Goal: Find specific page/section

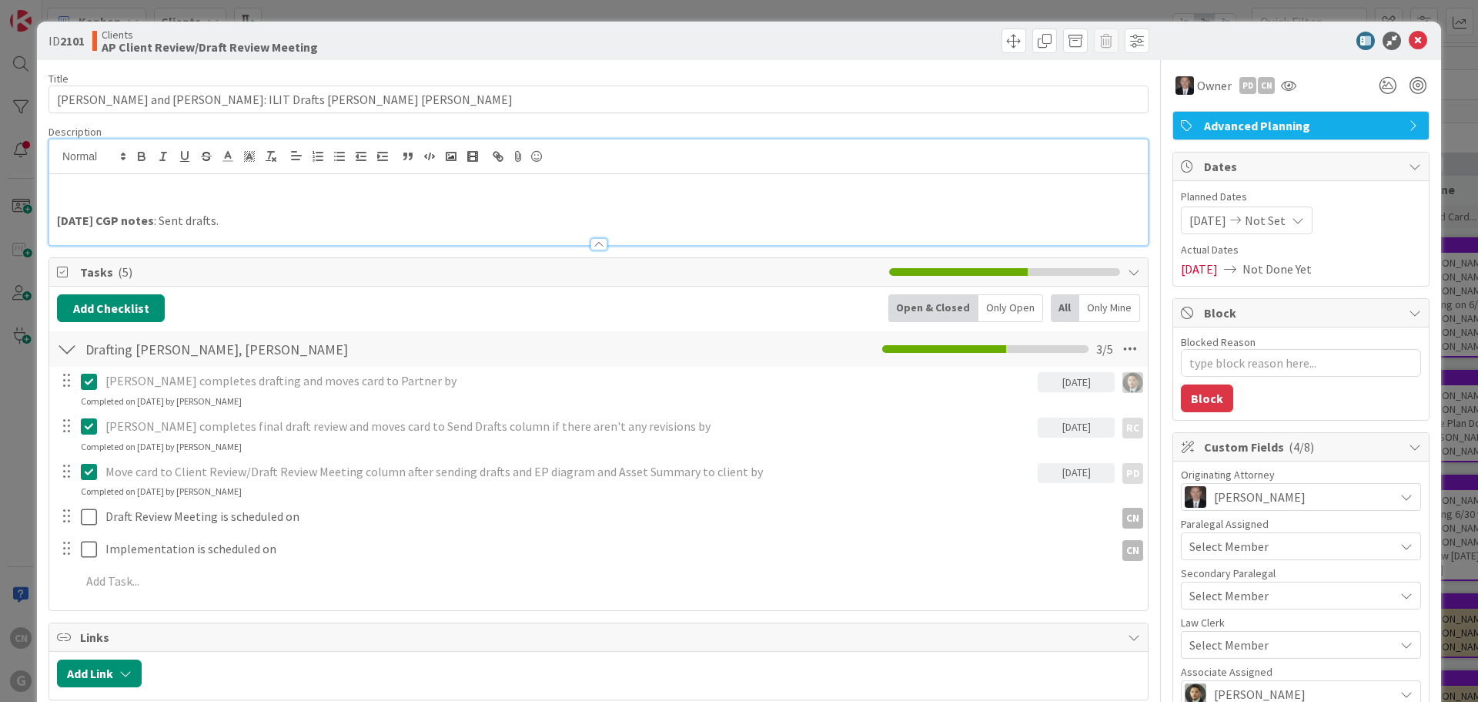
click at [78, 207] on p at bounding box center [598, 204] width 1083 height 18
drag, startPoint x: 77, startPoint y: 206, endPoint x: 68, endPoint y: 200, distance: 11.1
click at [68, 200] on p "[DATE] CNV Notes:" at bounding box center [598, 204] width 1083 height 18
click at [206, 203] on p "[DATE] CNV Notes:" at bounding box center [598, 204] width 1083 height 18
click at [94, 188] on p at bounding box center [598, 186] width 1083 height 18
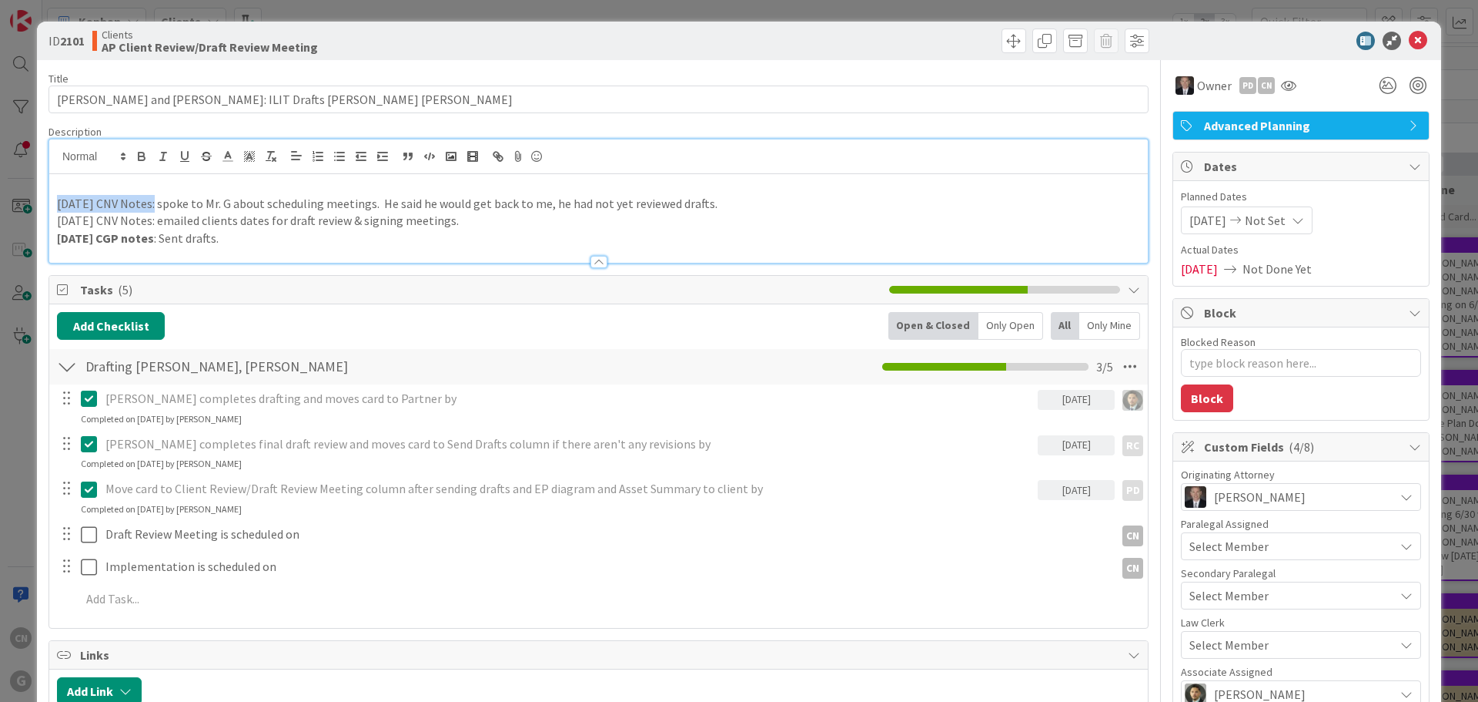
drag, startPoint x: 152, startPoint y: 203, endPoint x: 57, endPoint y: 208, distance: 95.6
click at [57, 208] on p "[DATE] CNV Notes: spoke to Mr. G about scheduling meetings. He said he would ge…" at bounding box center [598, 204] width 1083 height 18
click at [142, 152] on icon "button" at bounding box center [141, 154] width 5 height 4
drag, startPoint x: 150, startPoint y: 223, endPoint x: 55, endPoint y: 219, distance: 95.5
click at [55, 219] on div "[DATE] CNV Notes : spoke to Mr. G about scheduling meetings. He said he would g…" at bounding box center [598, 218] width 1099 height 89
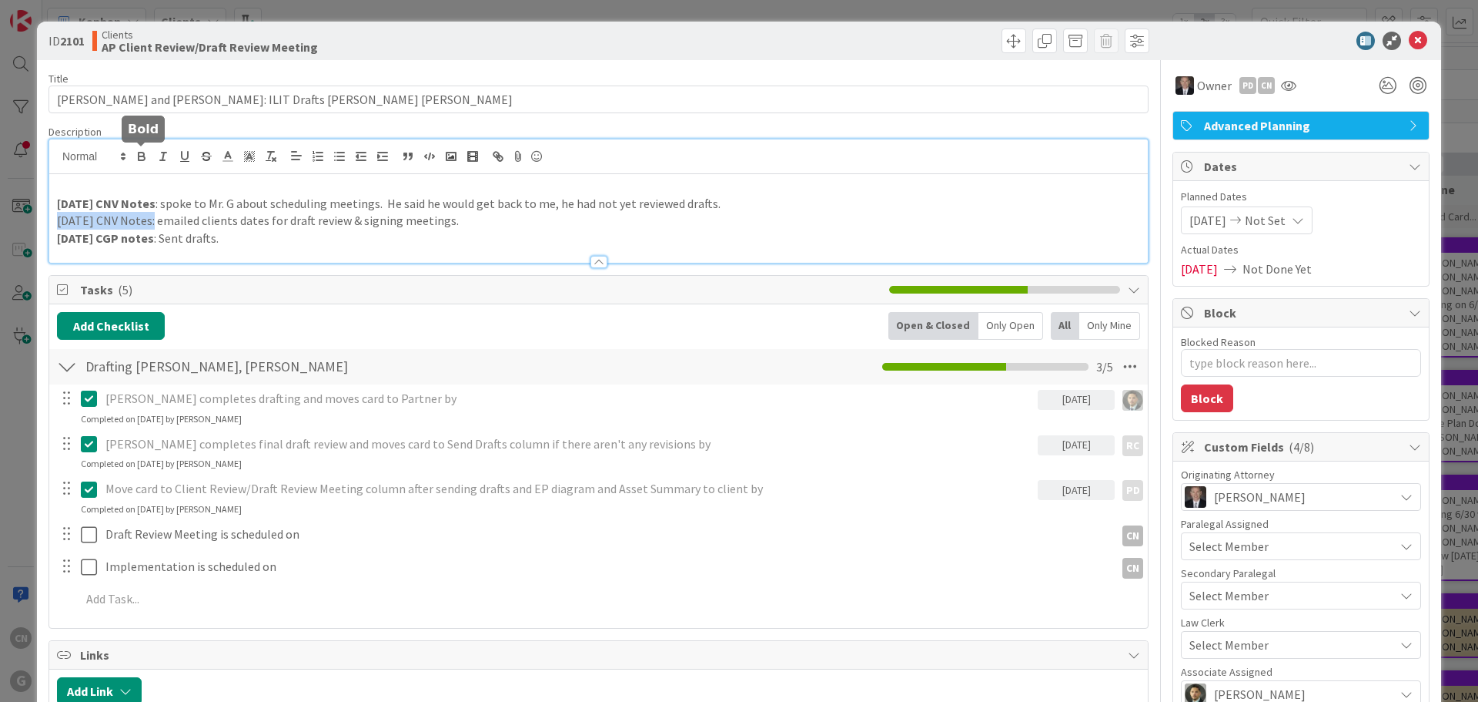
click at [143, 157] on icon "button" at bounding box center [142, 158] width 6 height 4
click at [109, 188] on p at bounding box center [598, 186] width 1083 height 18
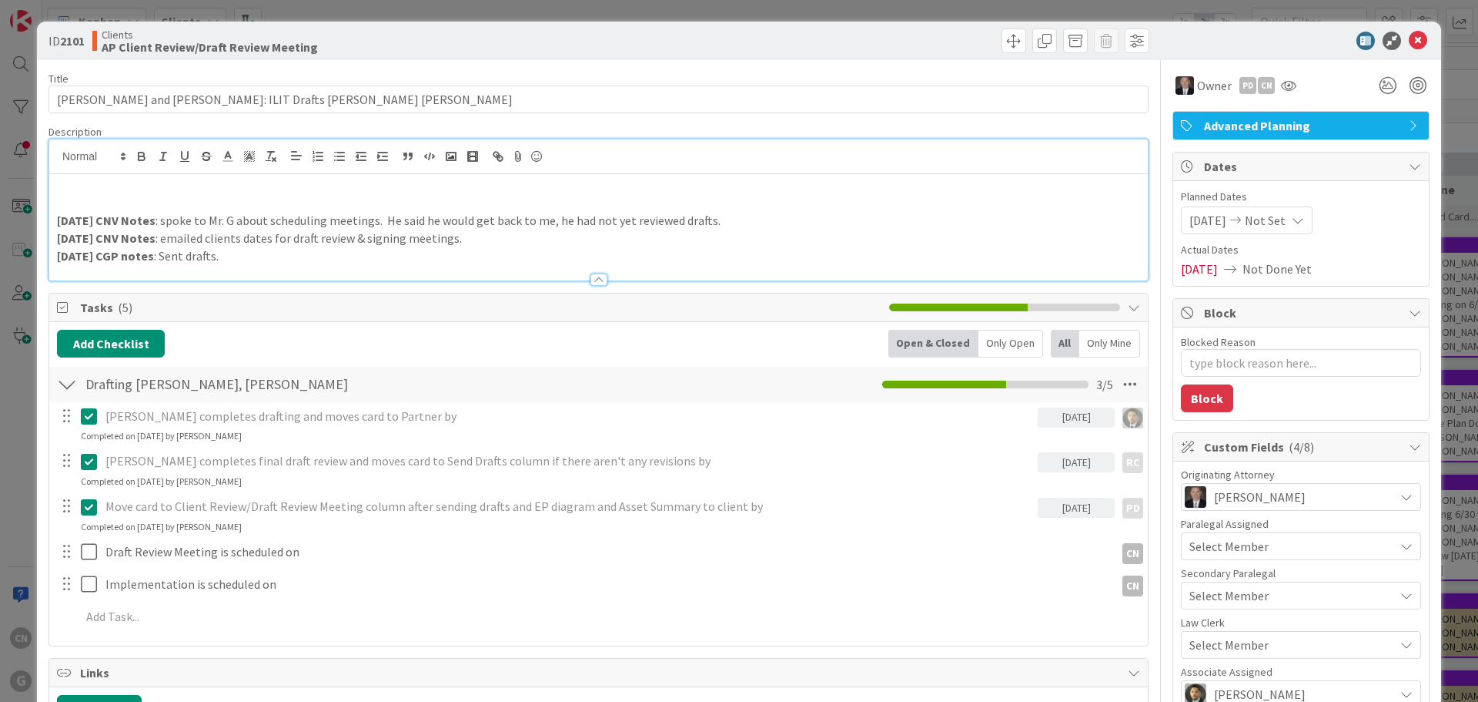
type textarea "x"
